Goal: Navigation & Orientation: Find specific page/section

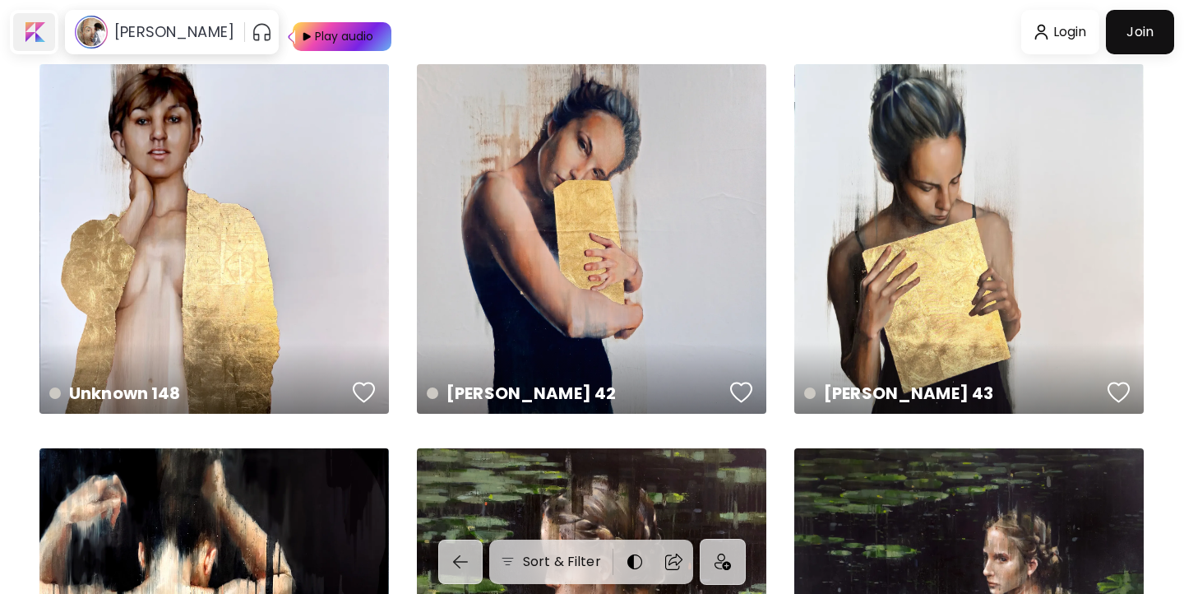
click at [35, 30] on div at bounding box center [34, 32] width 42 height 38
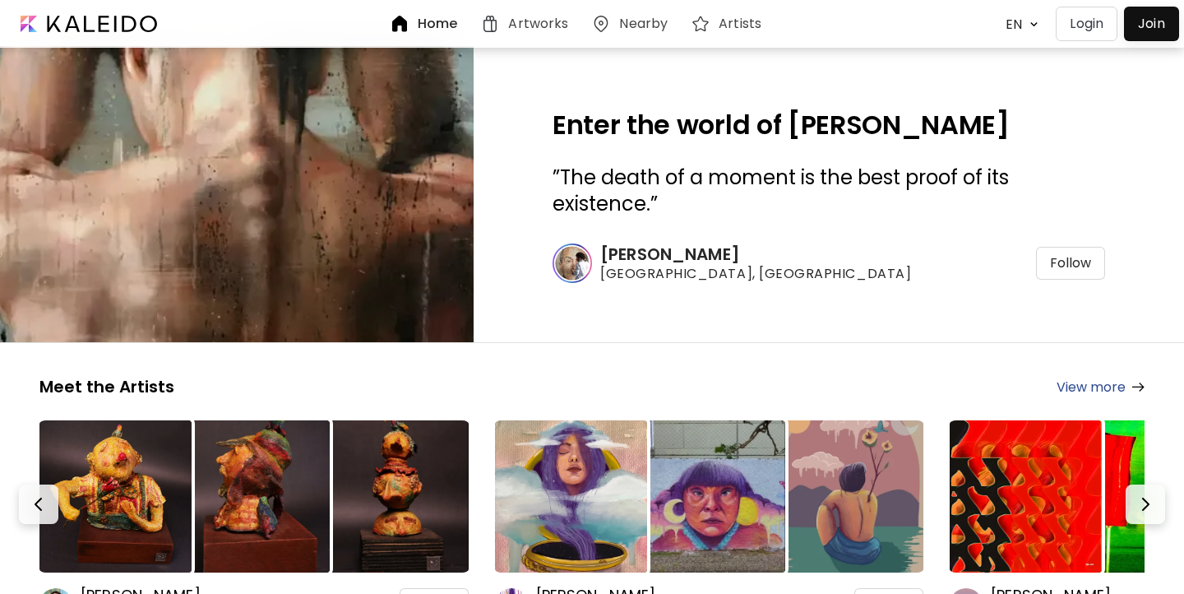
click at [738, 11] on div "Artists" at bounding box center [730, 23] width 94 height 39
click at [721, 23] on h6 "Artists" at bounding box center [740, 23] width 43 height 13
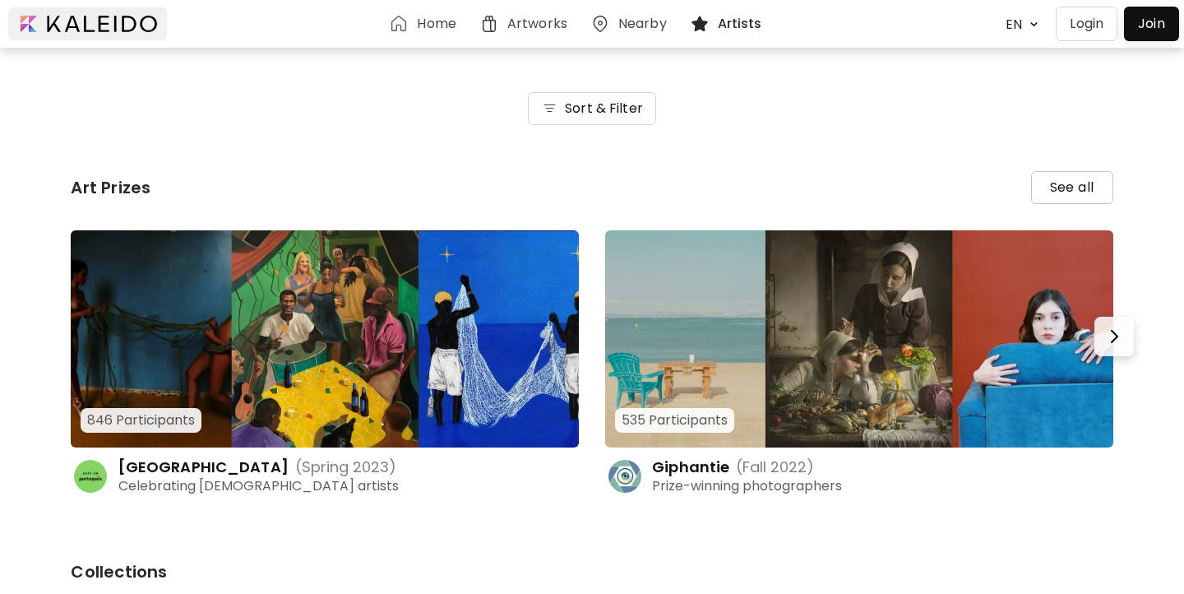
click at [49, 30] on div at bounding box center [87, 23] width 159 height 33
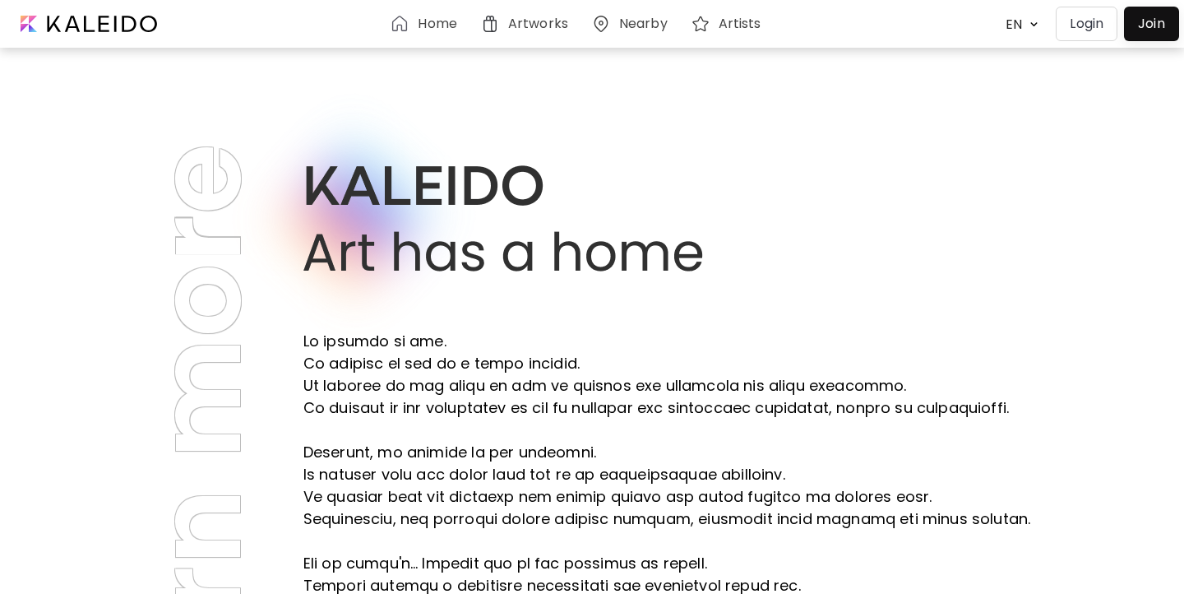
click at [422, 43] on div "Home" at bounding box center [427, 23] width 90 height 39
click at [551, 33] on div "Artworks" at bounding box center [527, 24] width 95 height 20
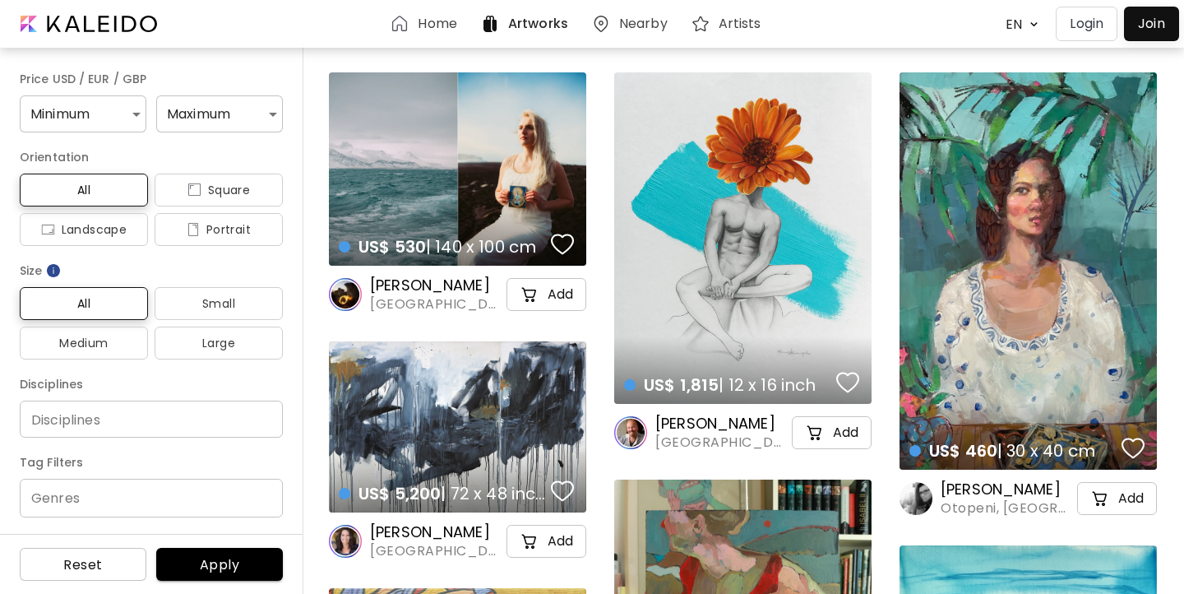
click at [723, 18] on h6 "Artists" at bounding box center [740, 23] width 43 height 13
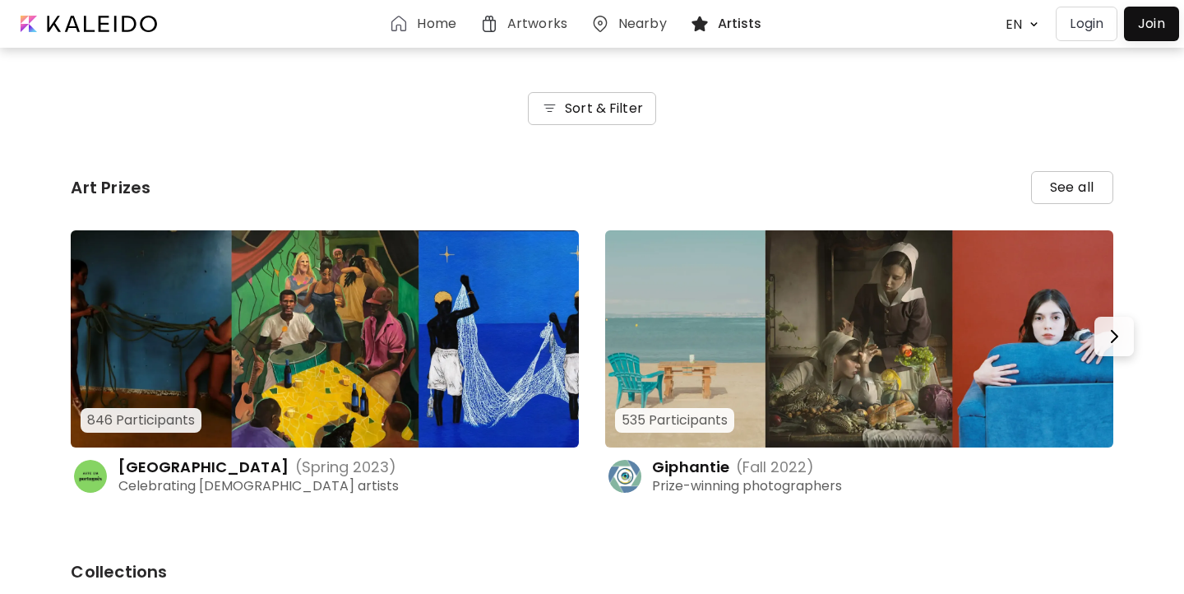
click at [622, 113] on h6 "Sort & Filter" at bounding box center [604, 109] width 78 height 20
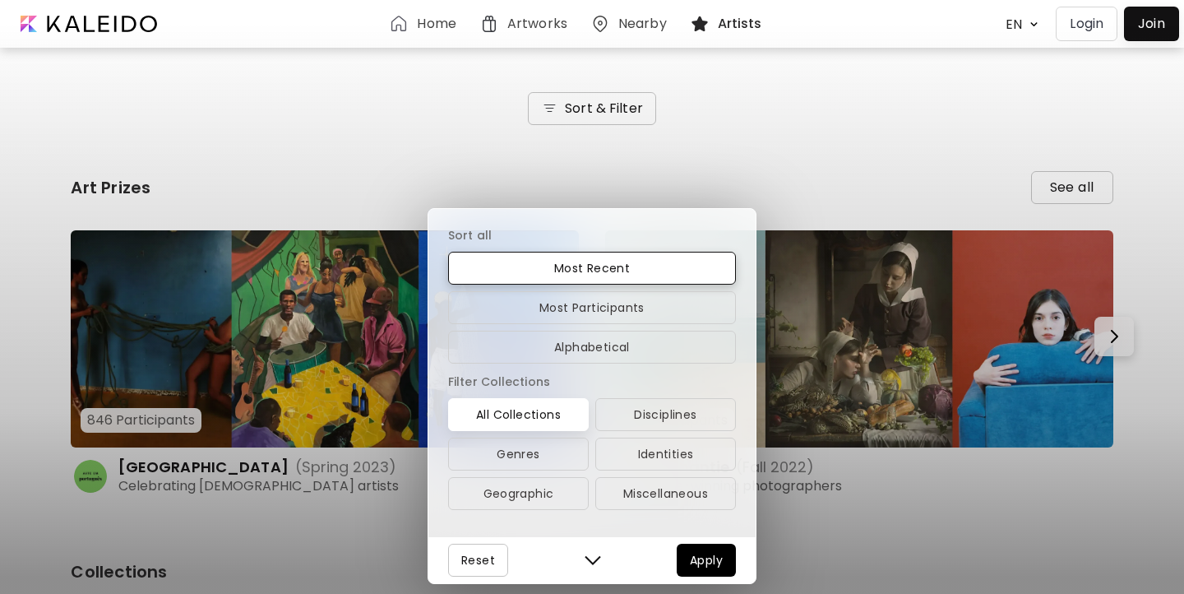
click at [893, 154] on div "Sort all Most Recent Most Participants Alphabetical Filter Collections All Coll…" at bounding box center [592, 297] width 1184 height 594
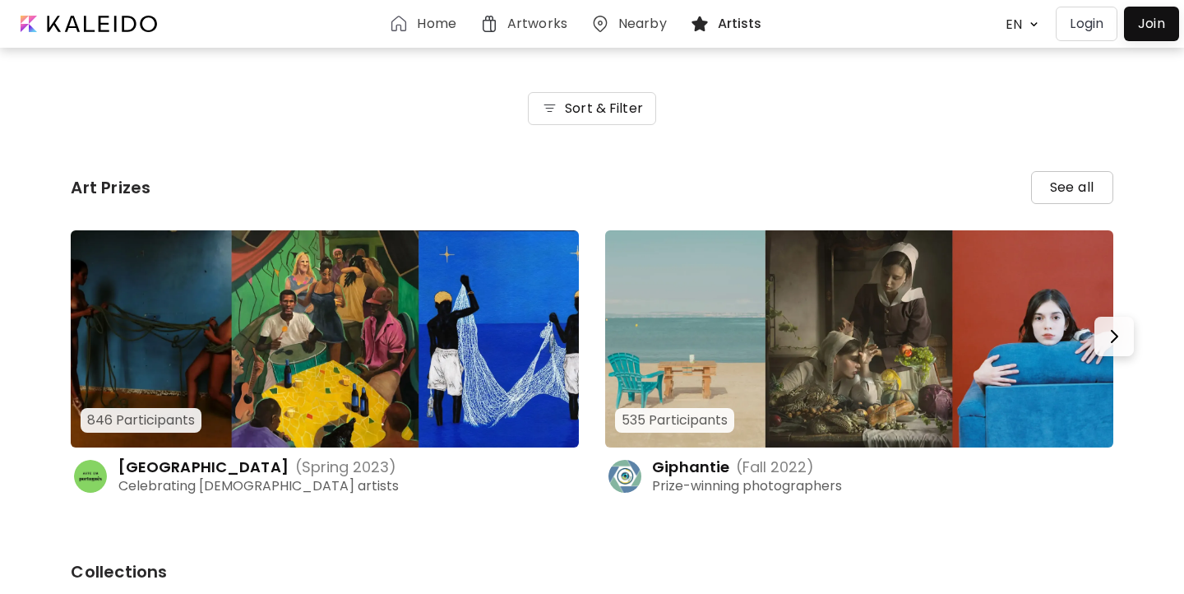
click at [433, 30] on h6 "Home" at bounding box center [436, 23] width 39 height 13
